Goal: Find specific page/section: Find specific page/section

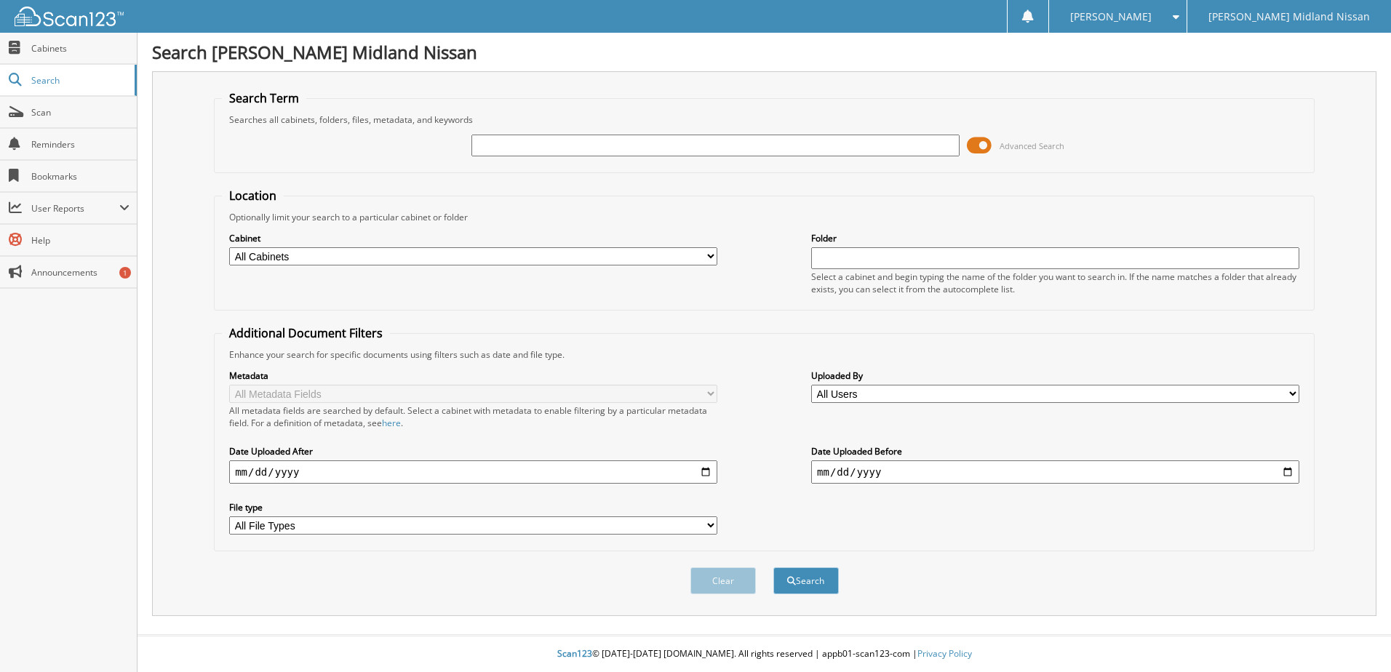
click at [628, 139] on input "text" at bounding box center [715, 146] width 488 height 22
click at [661, 153] on input "23KC" at bounding box center [715, 146] width 488 height 22
type input "23KC05"
click at [773, 567] on button "Search" at bounding box center [805, 580] width 65 height 27
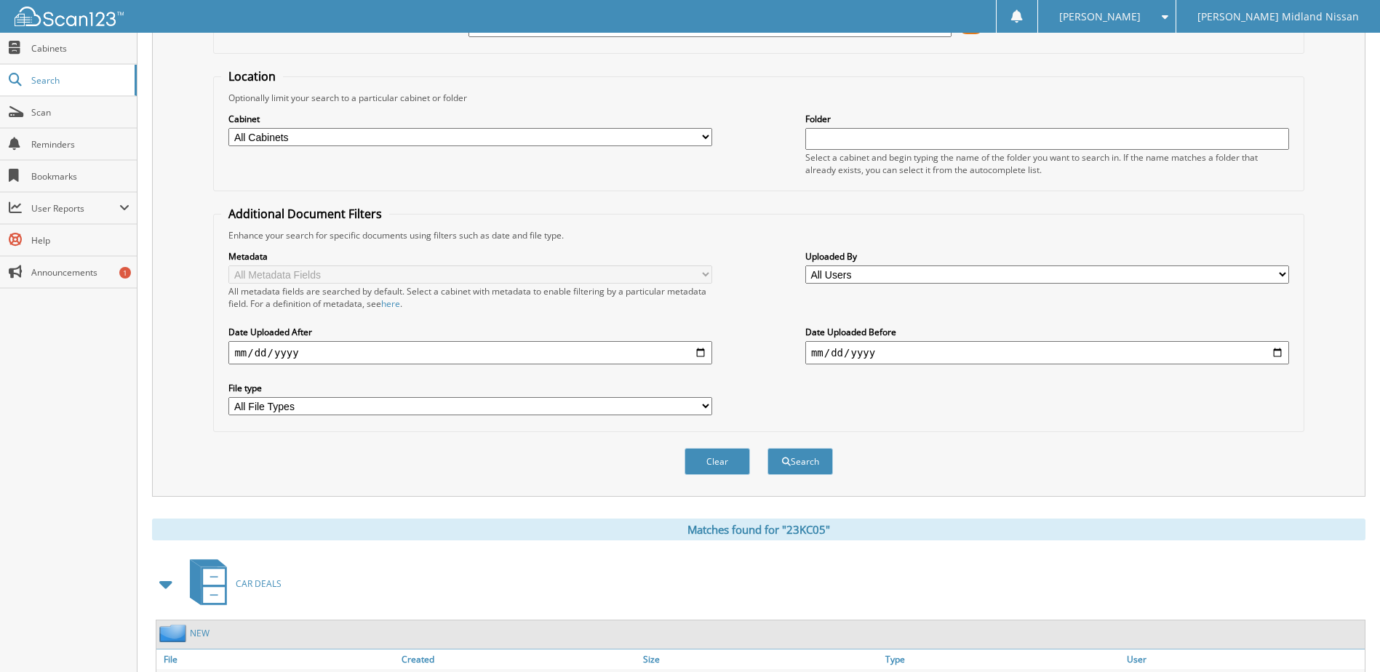
scroll to position [292, 0]
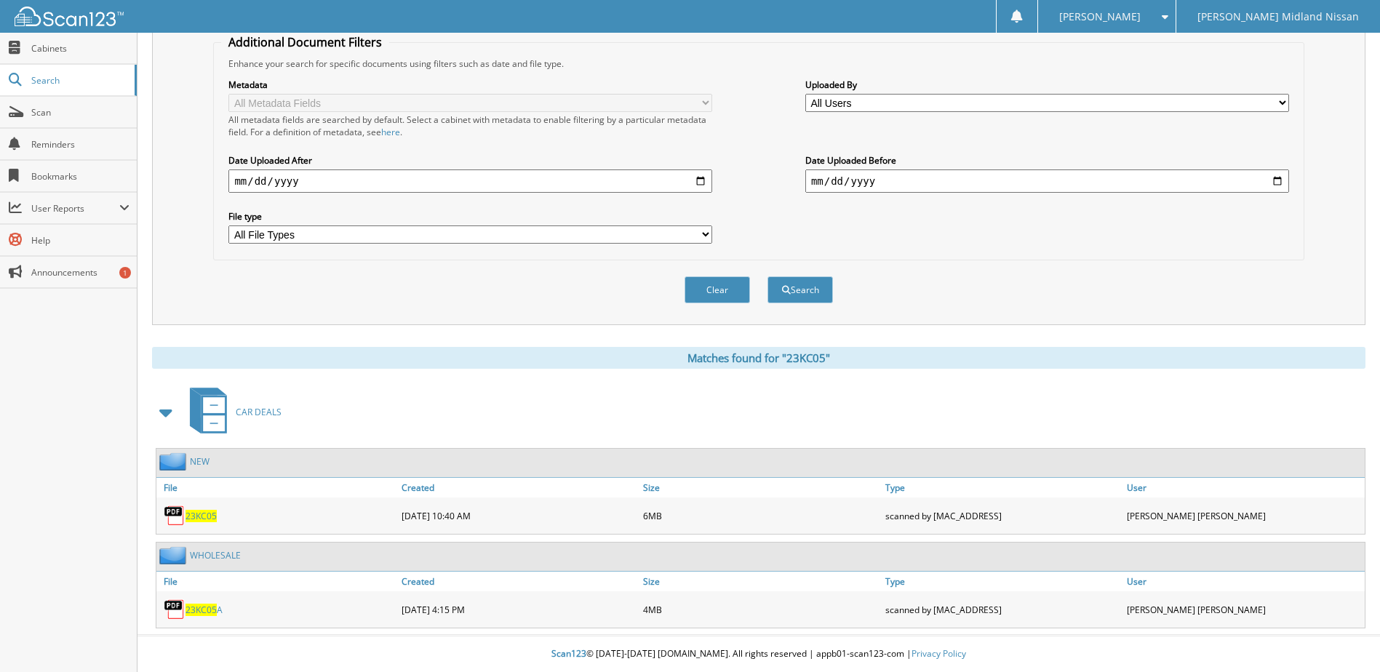
click at [199, 521] on span "23KC05" at bounding box center [201, 516] width 31 height 12
